Goal: Task Accomplishment & Management: Complete application form

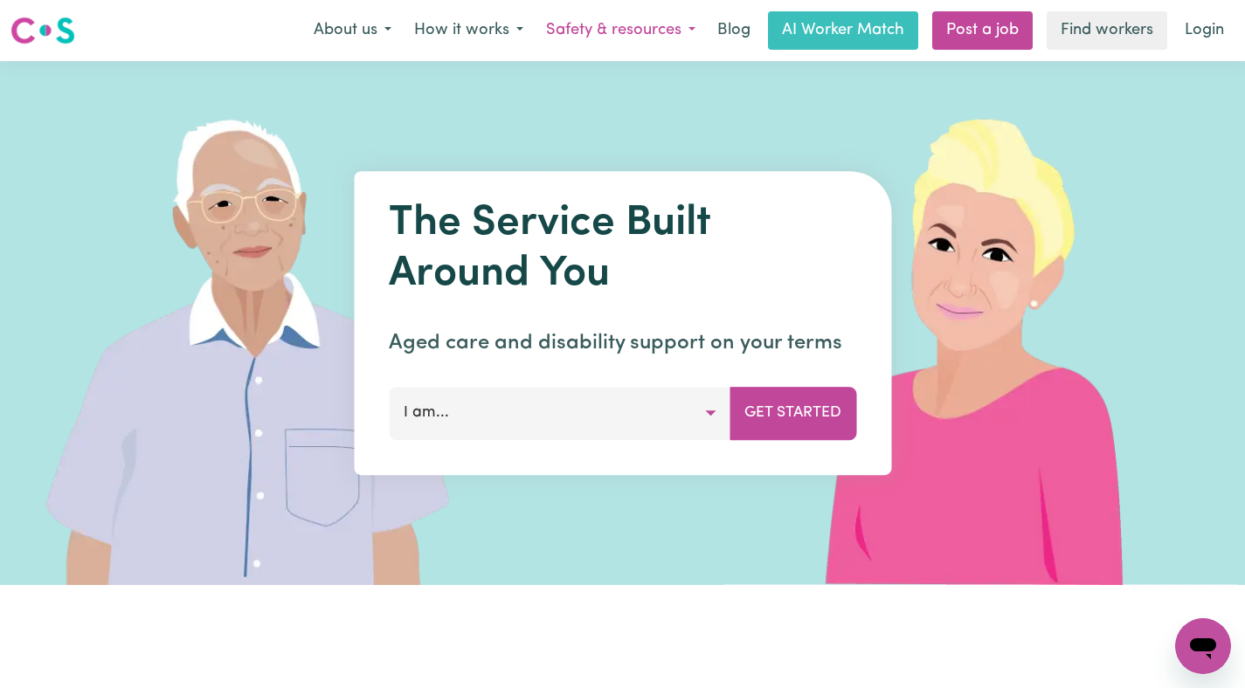
click at [633, 24] on button "Safety & resources" at bounding box center [621, 30] width 172 height 37
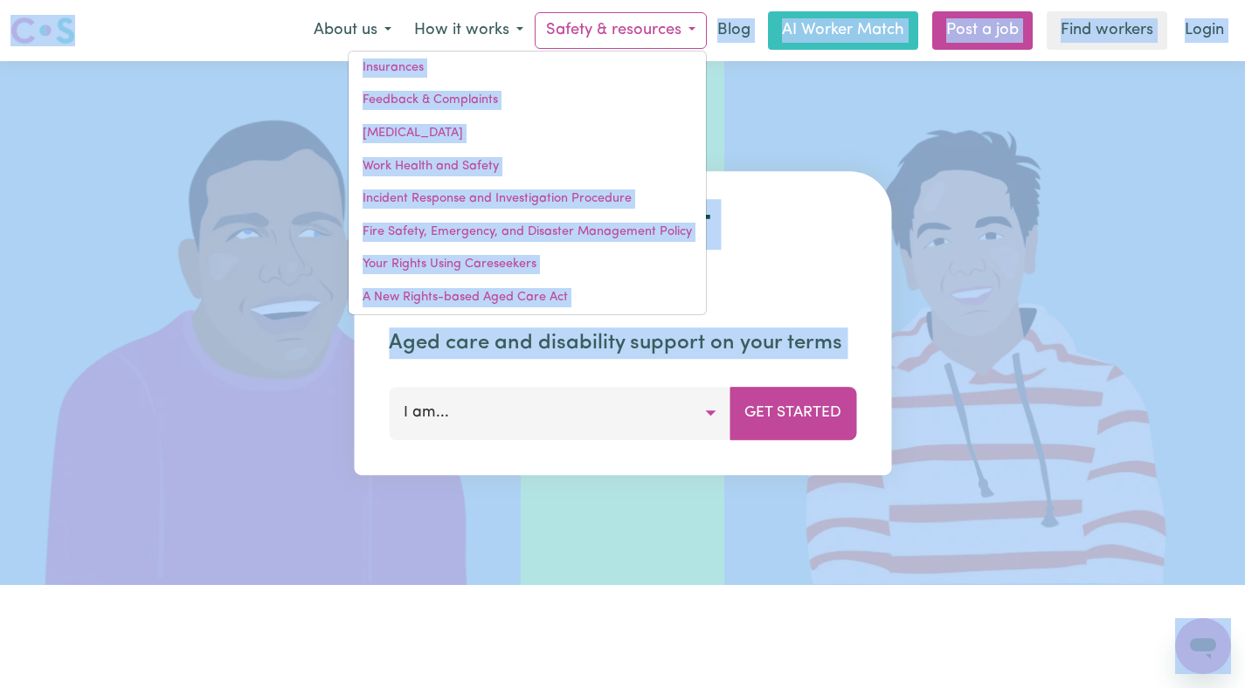
click at [910, 86] on img at bounding box center [984, 323] width 521 height 524
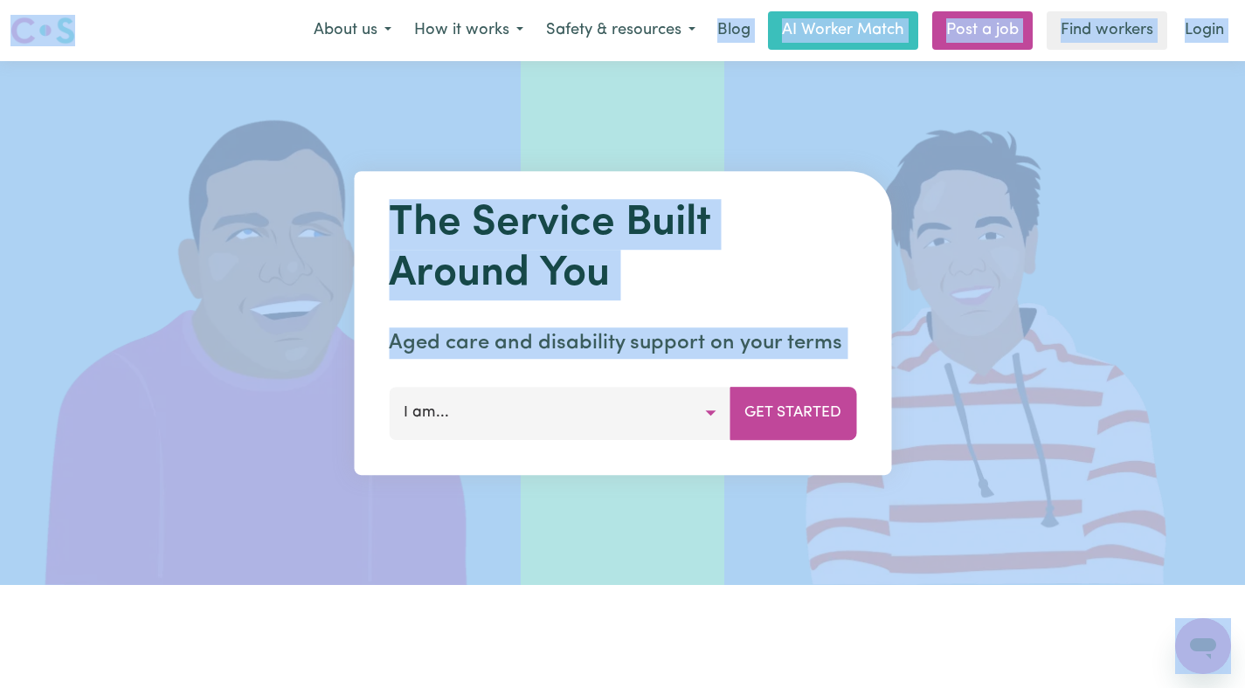
click at [893, 81] on img at bounding box center [984, 323] width 521 height 524
click at [938, 31] on link "Post a job" at bounding box center [982, 30] width 100 height 38
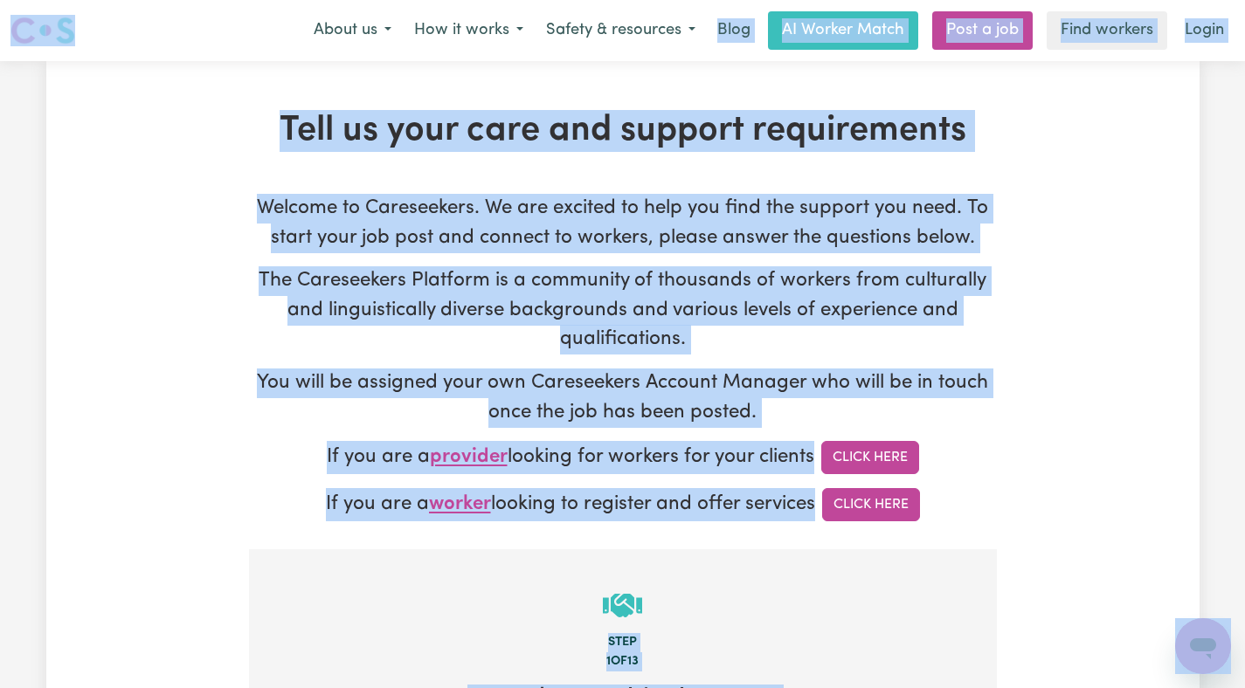
type input "[EMAIL_ADDRESS][DOMAIN_NAME]"
click at [353, 27] on button "About us" at bounding box center [352, 30] width 100 height 37
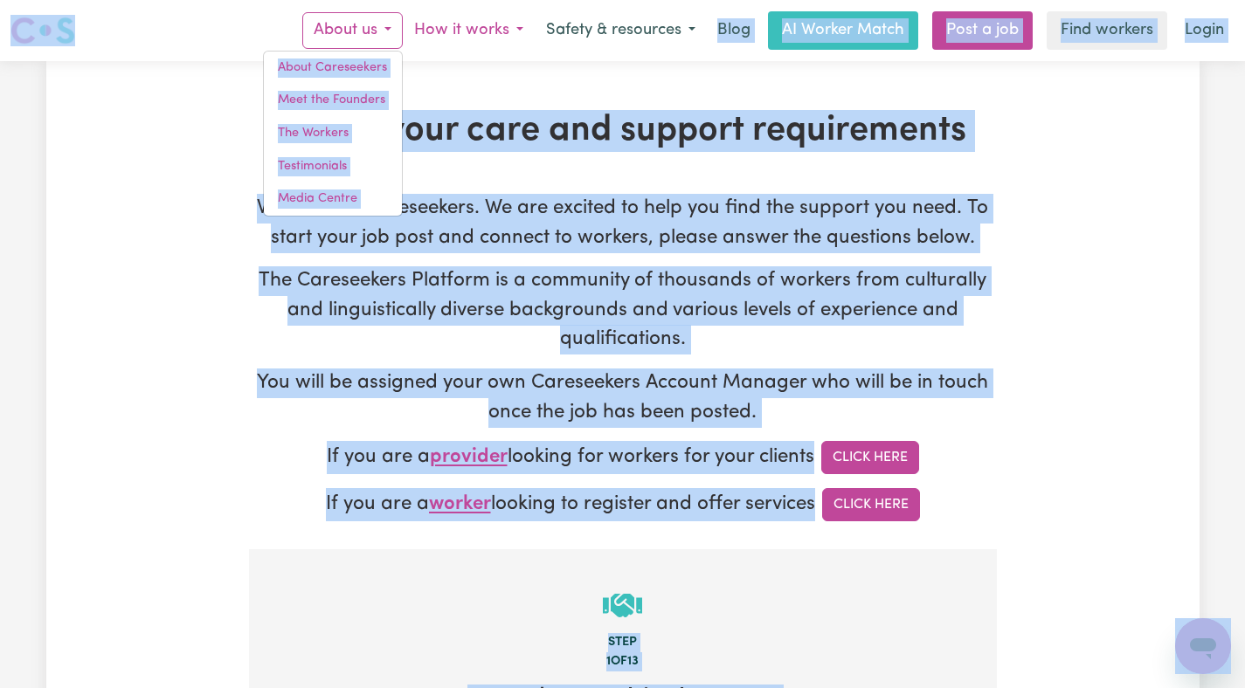
click at [460, 29] on button "How it works" at bounding box center [469, 30] width 132 height 37
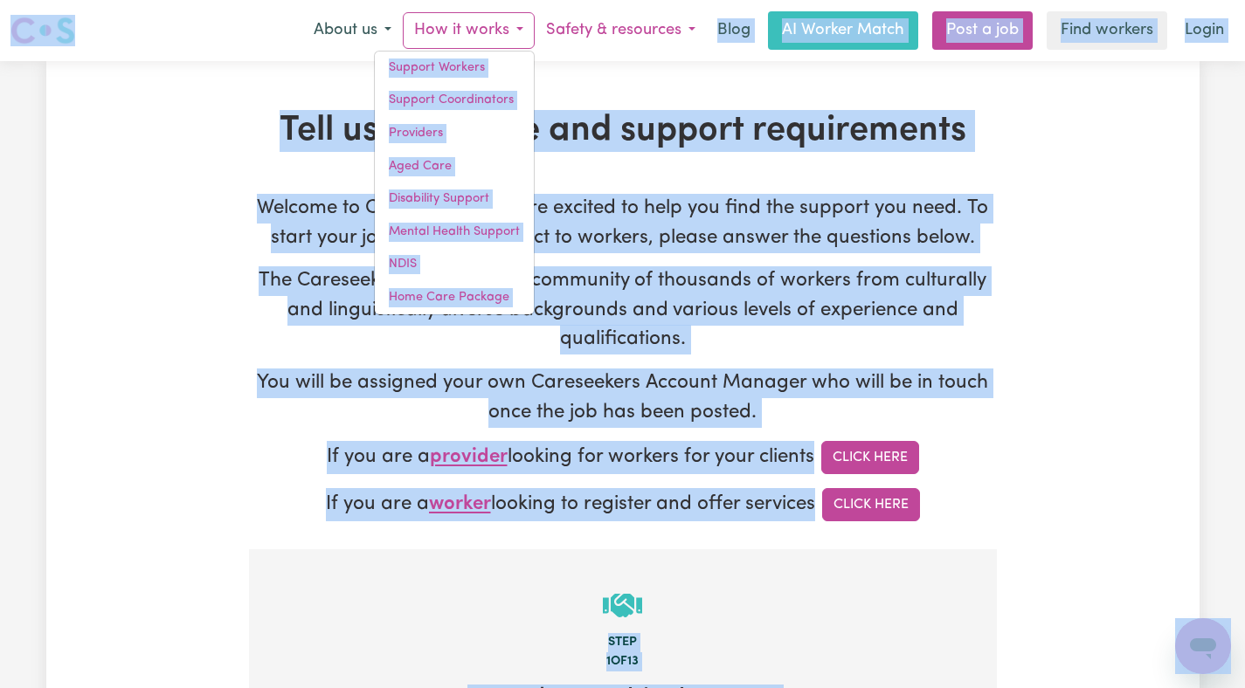
click at [584, 31] on button "Safety & resources" at bounding box center [621, 30] width 172 height 37
